Goal: Task Accomplishment & Management: Manage account settings

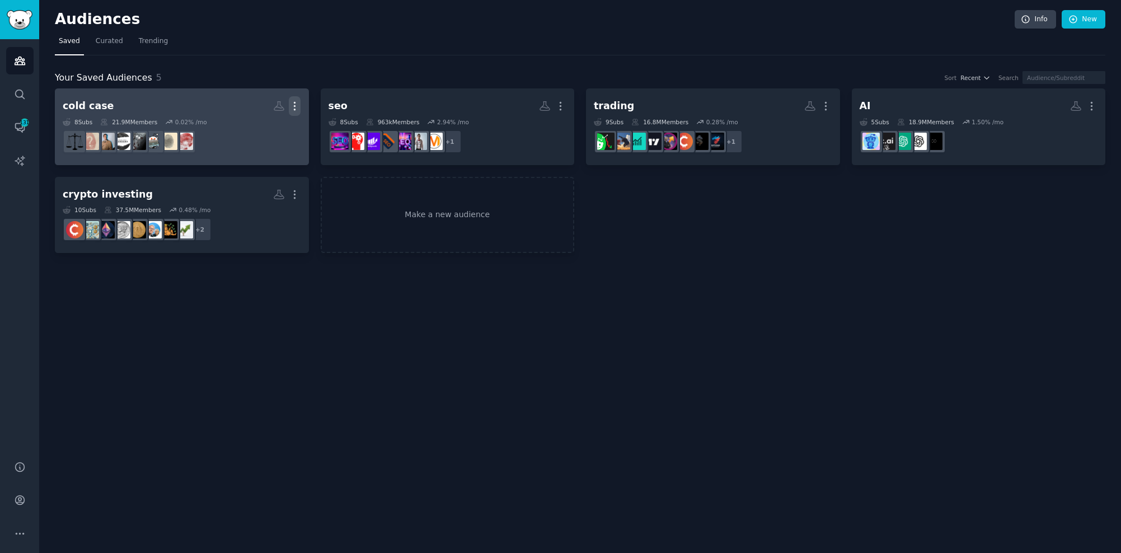
click at [293, 105] on icon "button" at bounding box center [295, 106] width 12 height 12
click at [113, 105] on h2 "cold case More View Delete" at bounding box center [182, 106] width 238 height 20
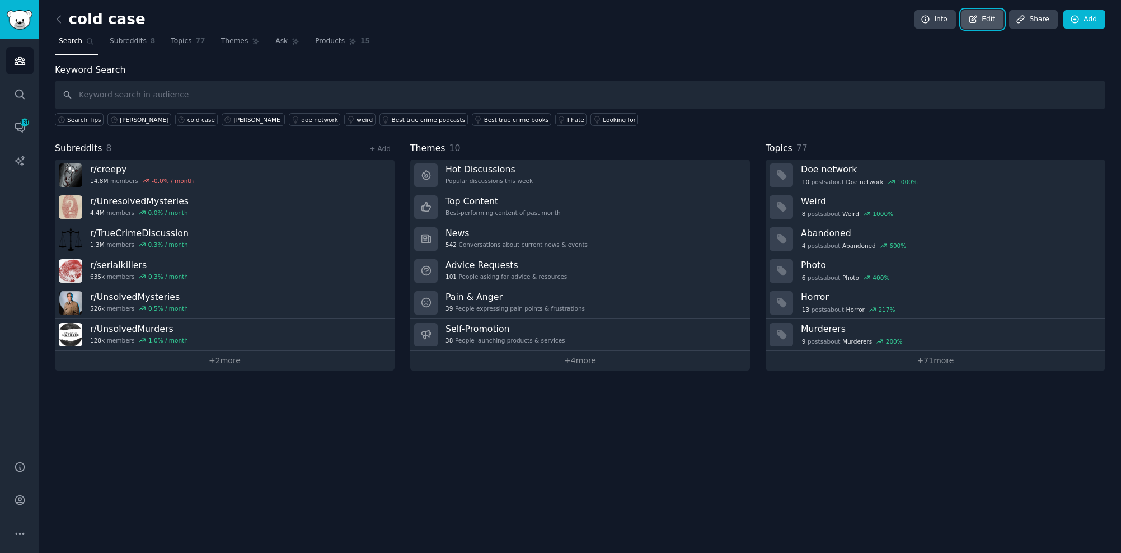
click at [988, 18] on link "Edit" at bounding box center [982, 19] width 42 height 19
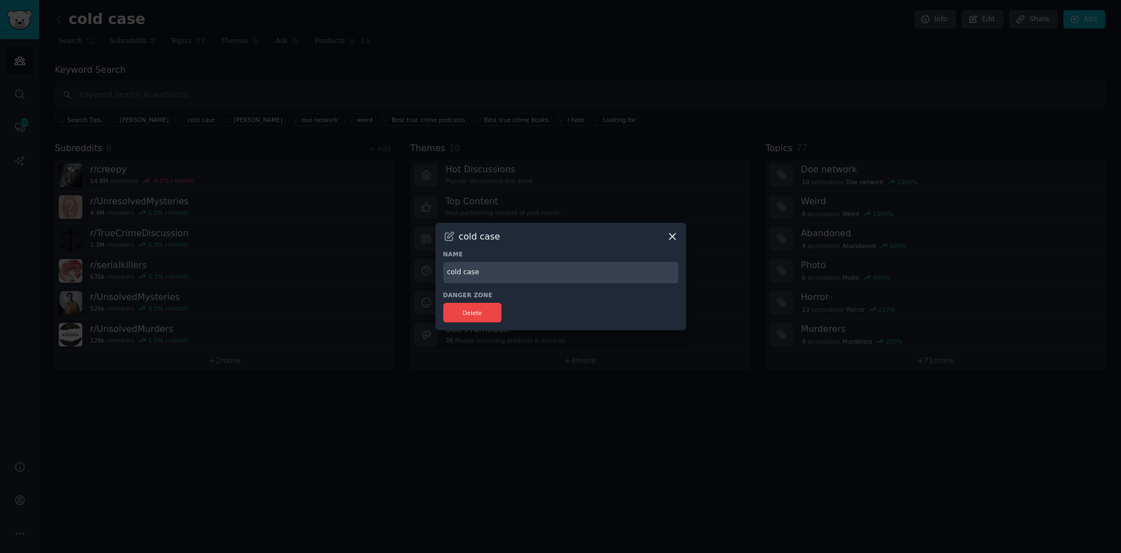
click at [509, 273] on input "cold case" at bounding box center [560, 273] width 235 height 22
type input "True Crime"
click at [466, 328] on div "cold case Name True Crime Danger Zone Delete" at bounding box center [560, 277] width 251 height 108
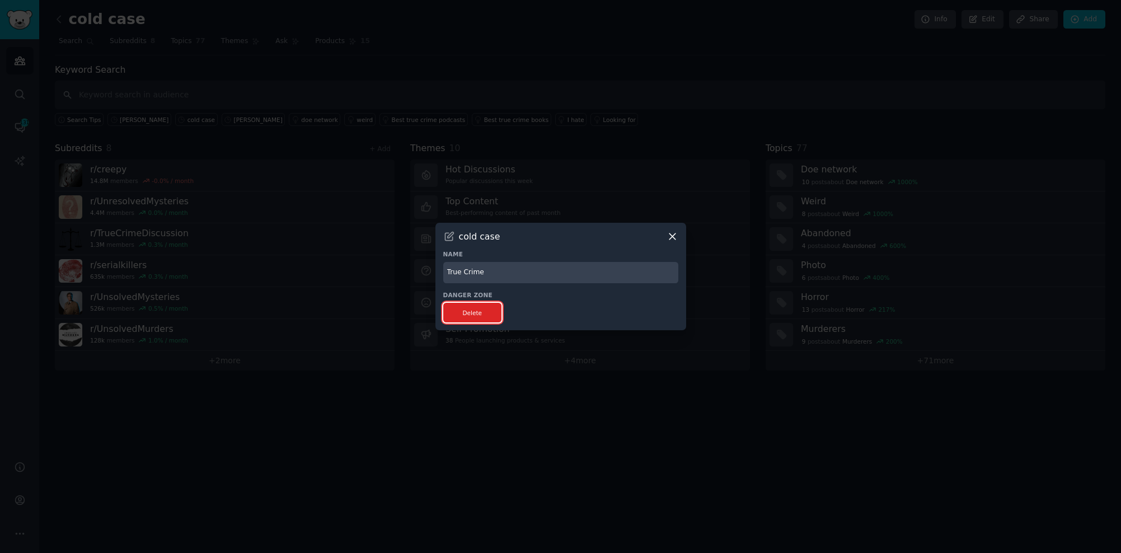
click at [477, 313] on button "Delete" at bounding box center [472, 313] width 59 height 20
click at [624, 299] on div "Danger Zone Delete" at bounding box center [560, 306] width 235 height 31
click at [599, 266] on input "True Crime" at bounding box center [560, 273] width 235 height 22
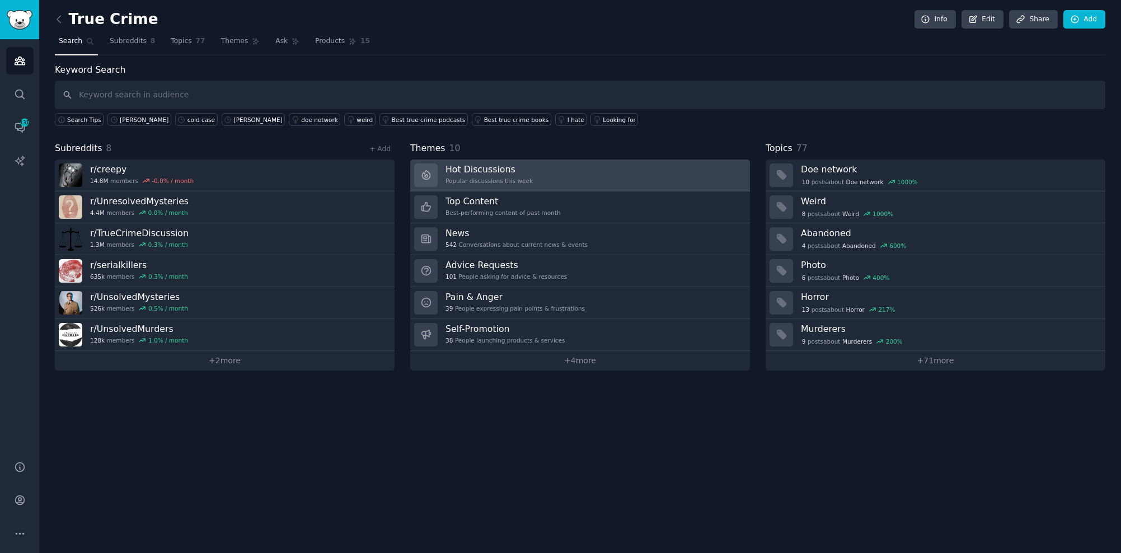
click at [580, 166] on link "Hot Discussions Popular discussions this week" at bounding box center [580, 175] width 340 height 32
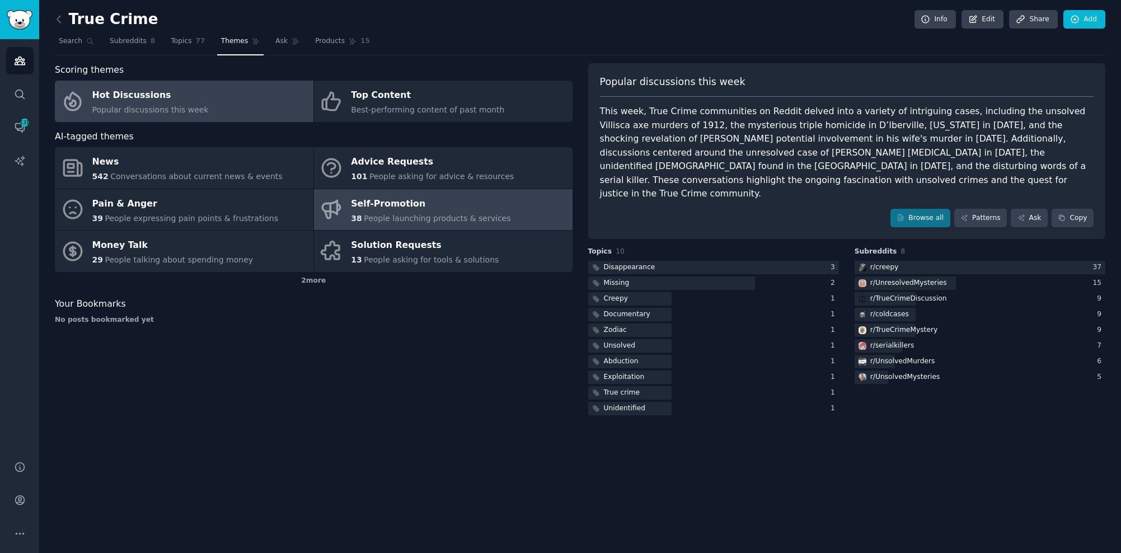
click at [514, 215] on link "Self-Promotion 38 People launching products & services" at bounding box center [443, 209] width 259 height 41
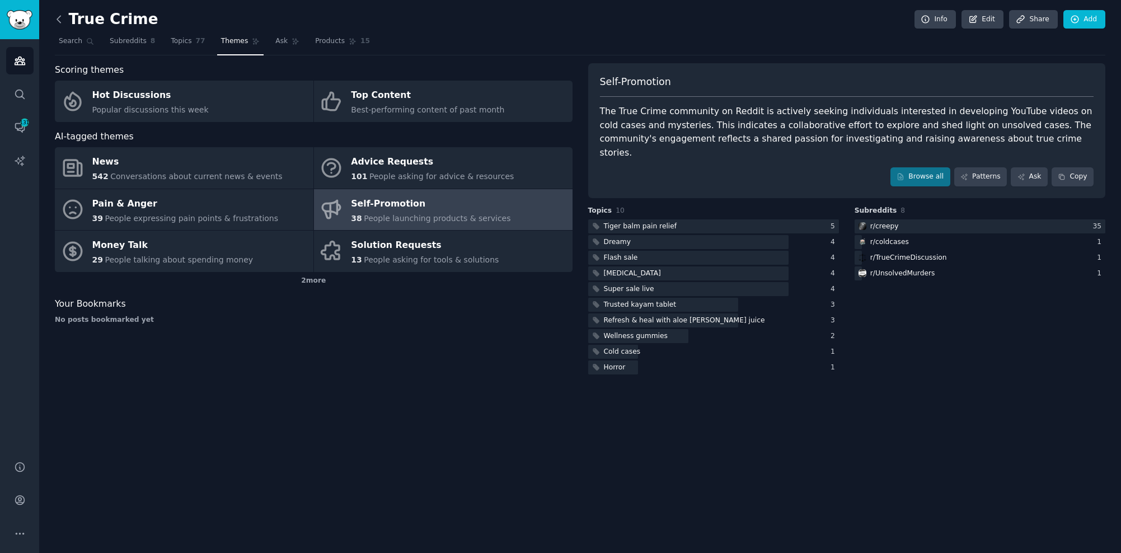
click at [58, 21] on icon at bounding box center [59, 19] width 12 height 12
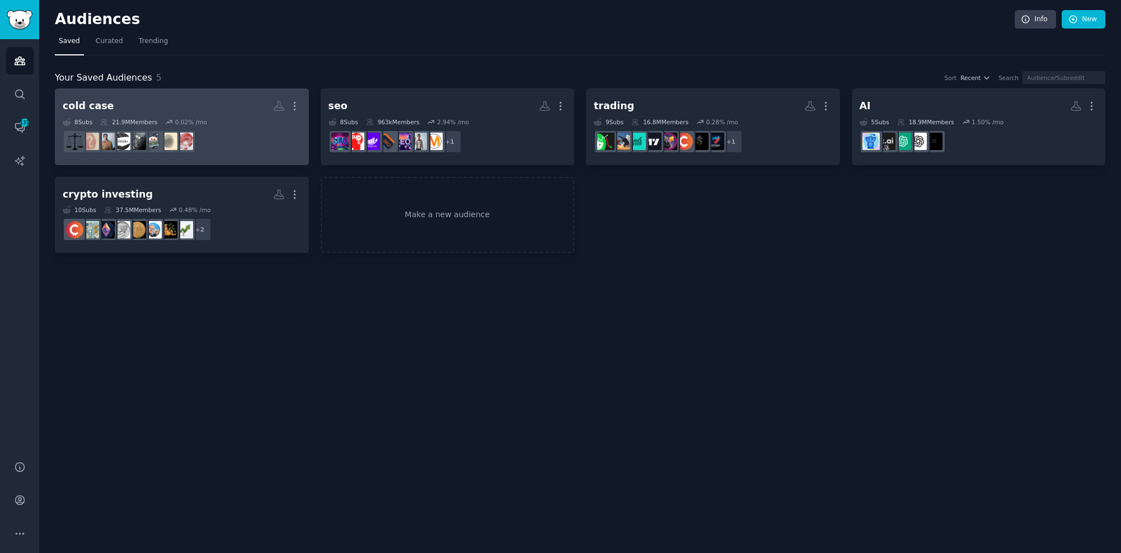
click at [247, 107] on h2 "cold case More" at bounding box center [182, 106] width 238 height 20
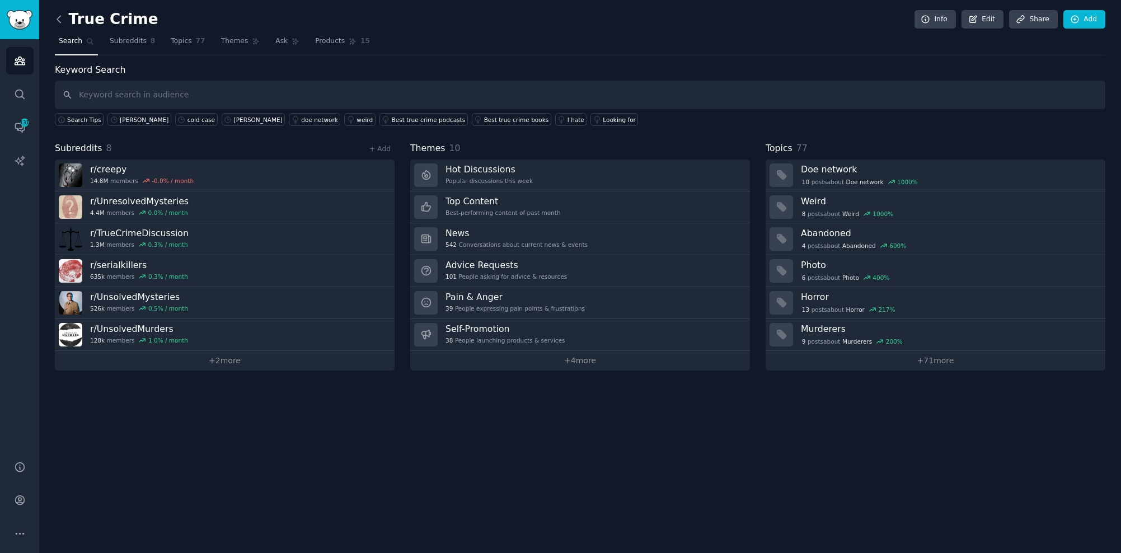
click at [60, 20] on icon at bounding box center [59, 19] width 12 height 12
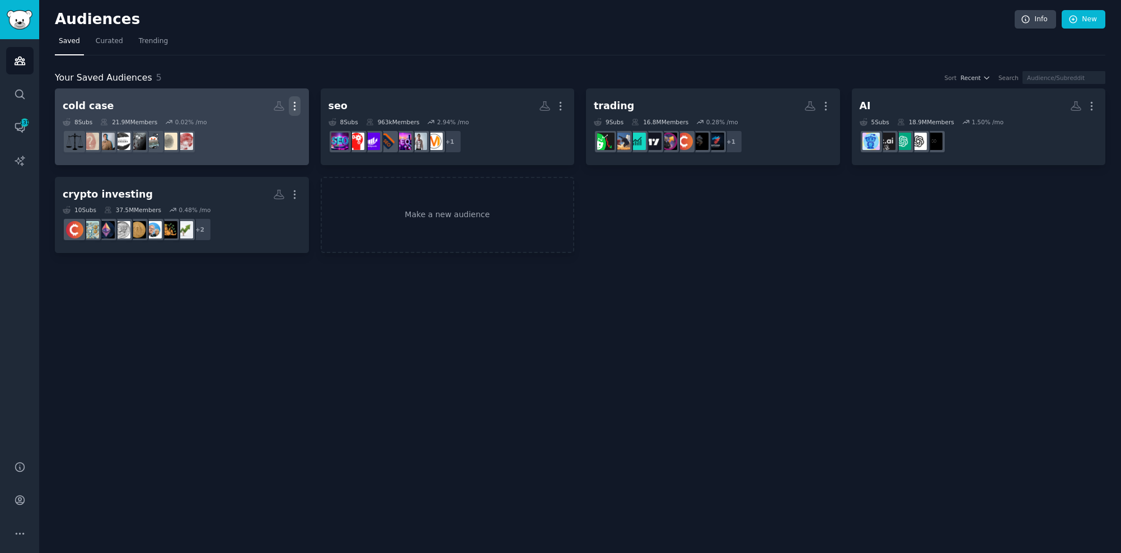
click at [293, 103] on icon "button" at bounding box center [295, 106] width 12 height 12
click at [269, 112] on p "View" at bounding box center [260, 110] width 18 height 12
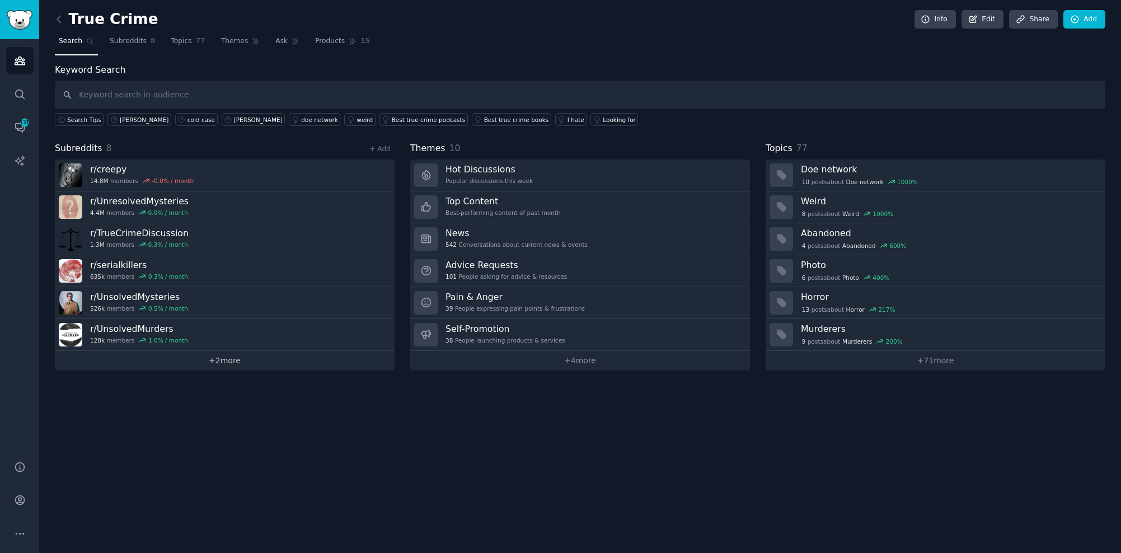
click at [237, 361] on link "+ 2 more" at bounding box center [225, 361] width 340 height 20
